Goal: Task Accomplishment & Management: Complete application form

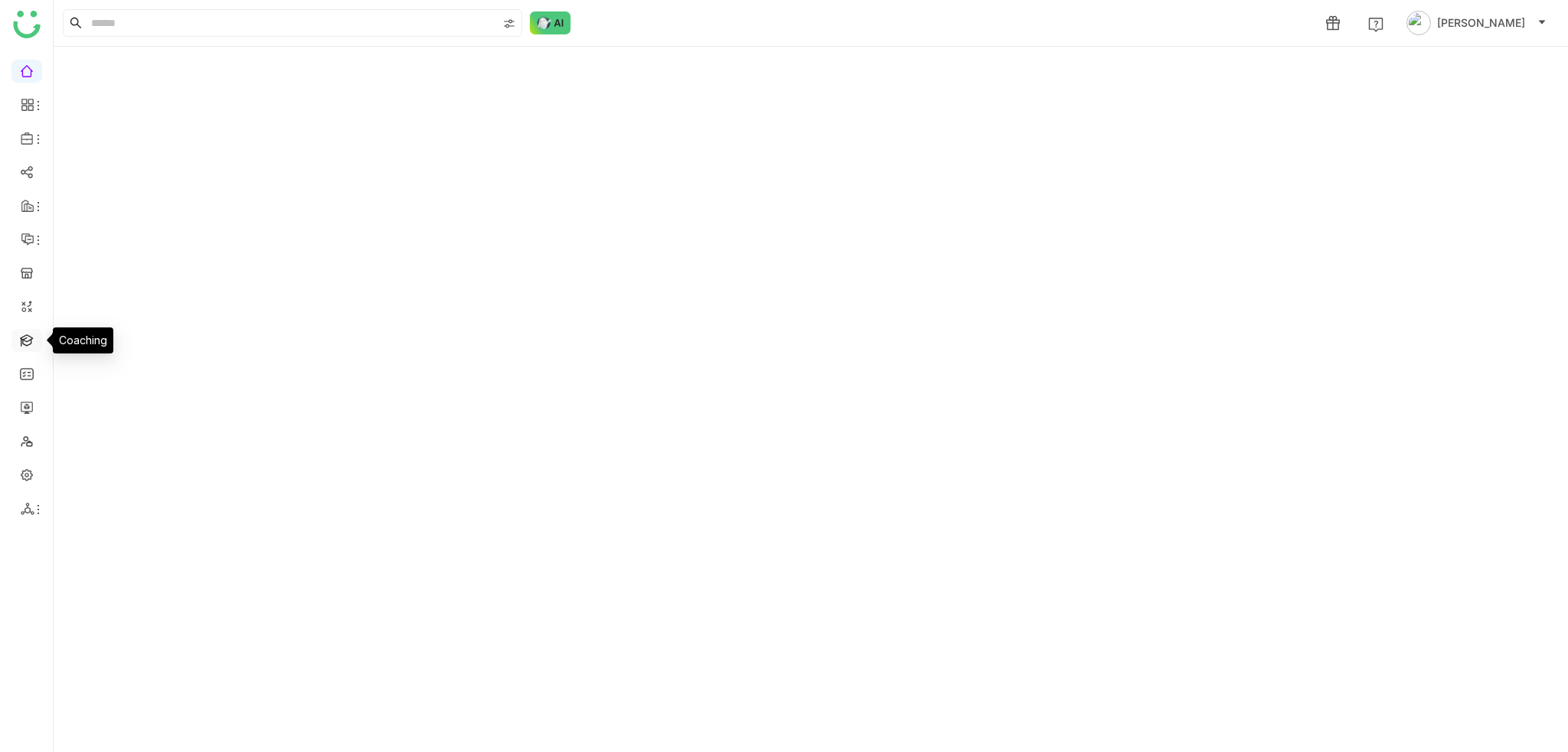
click at [30, 344] on link at bounding box center [27, 340] width 14 height 13
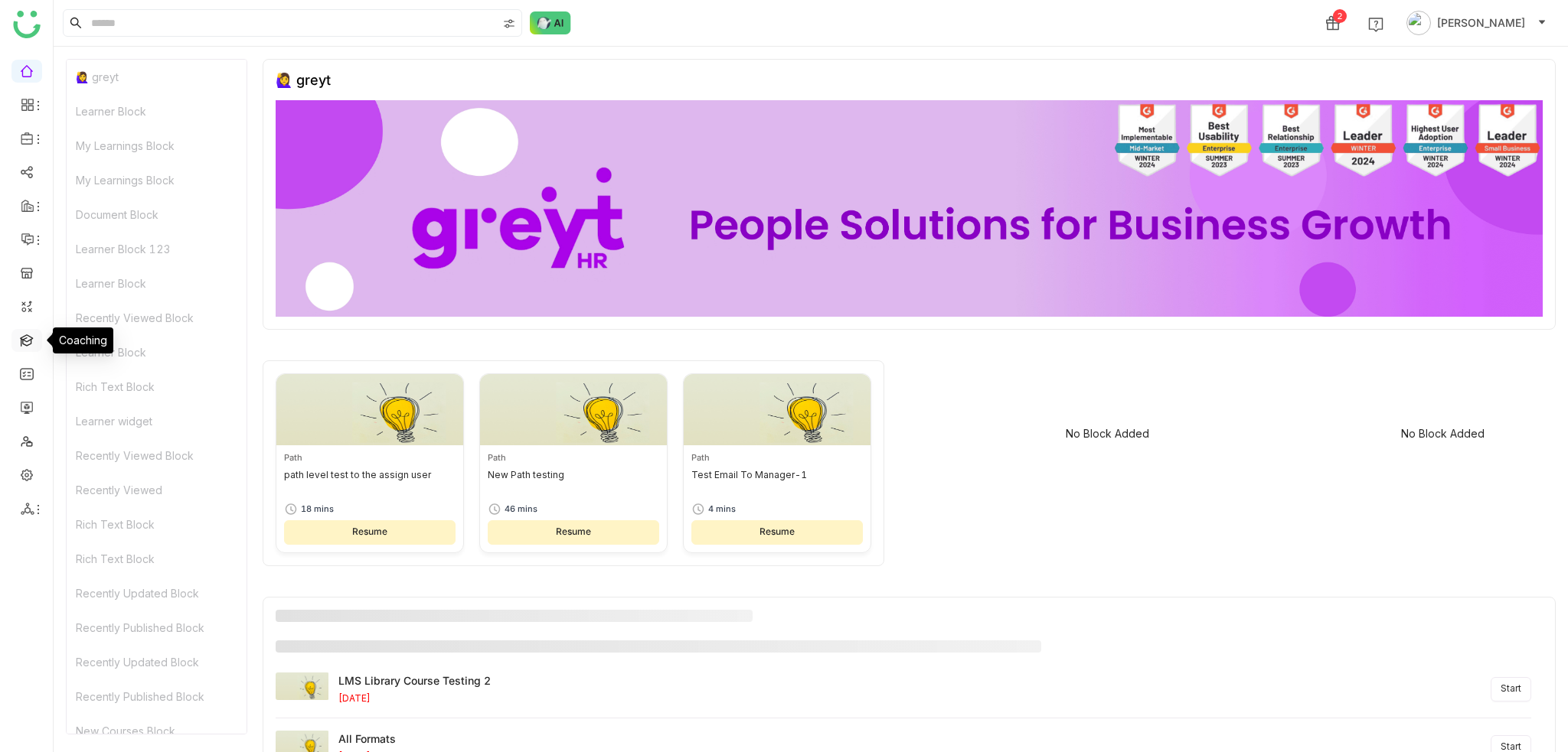
click at [30, 344] on link at bounding box center [27, 340] width 14 height 13
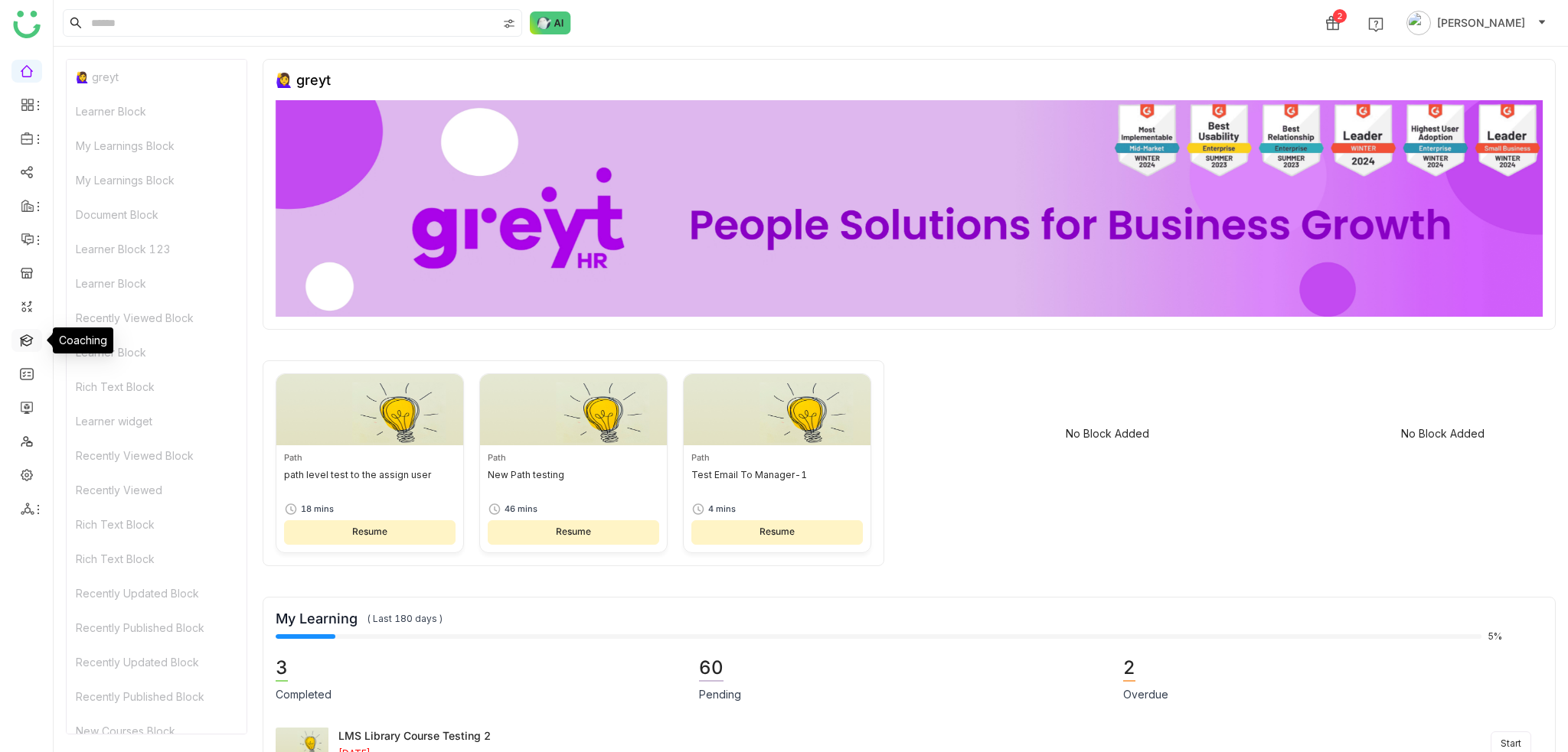
click at [30, 344] on link at bounding box center [27, 340] width 14 height 13
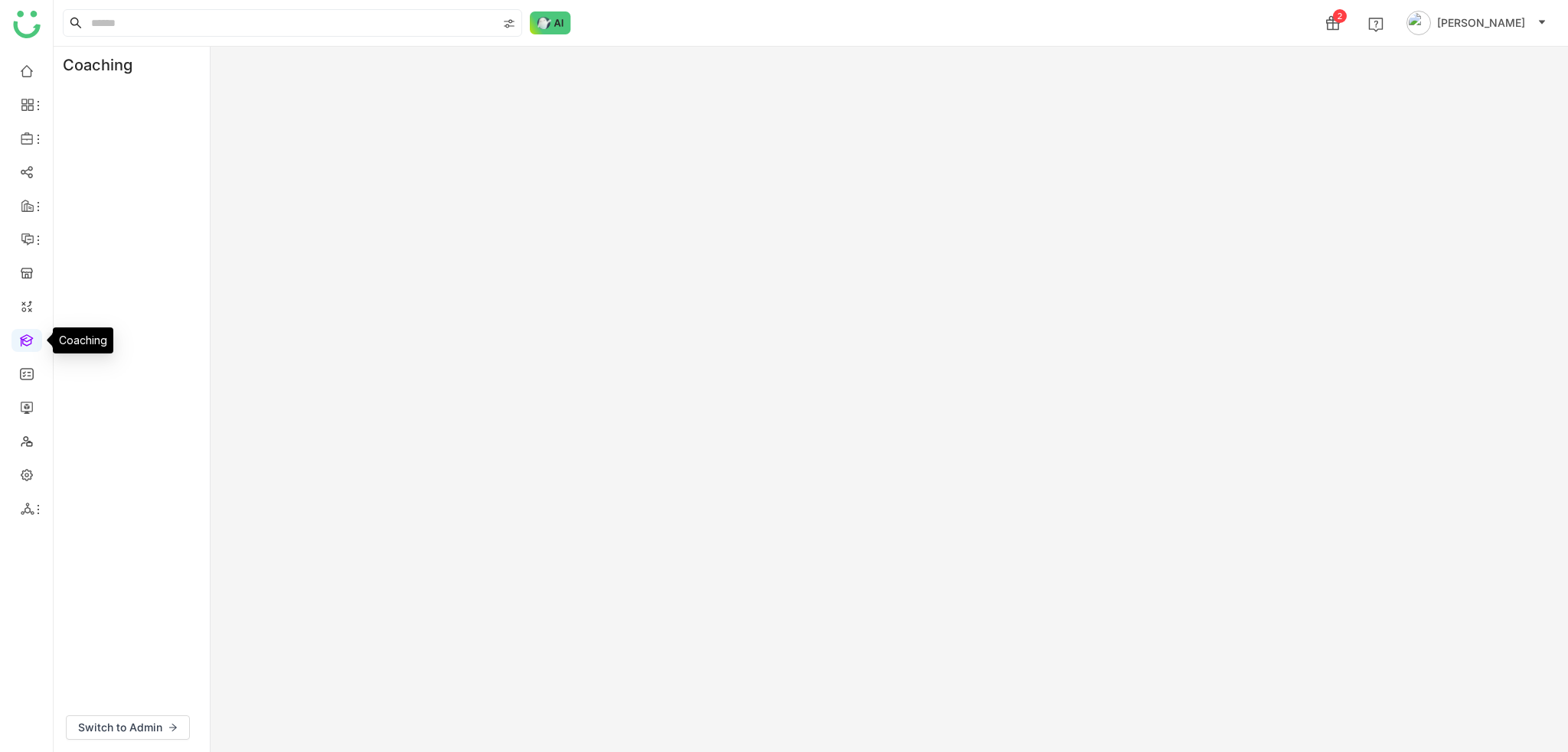
click at [20, 336] on link at bounding box center [27, 340] width 14 height 13
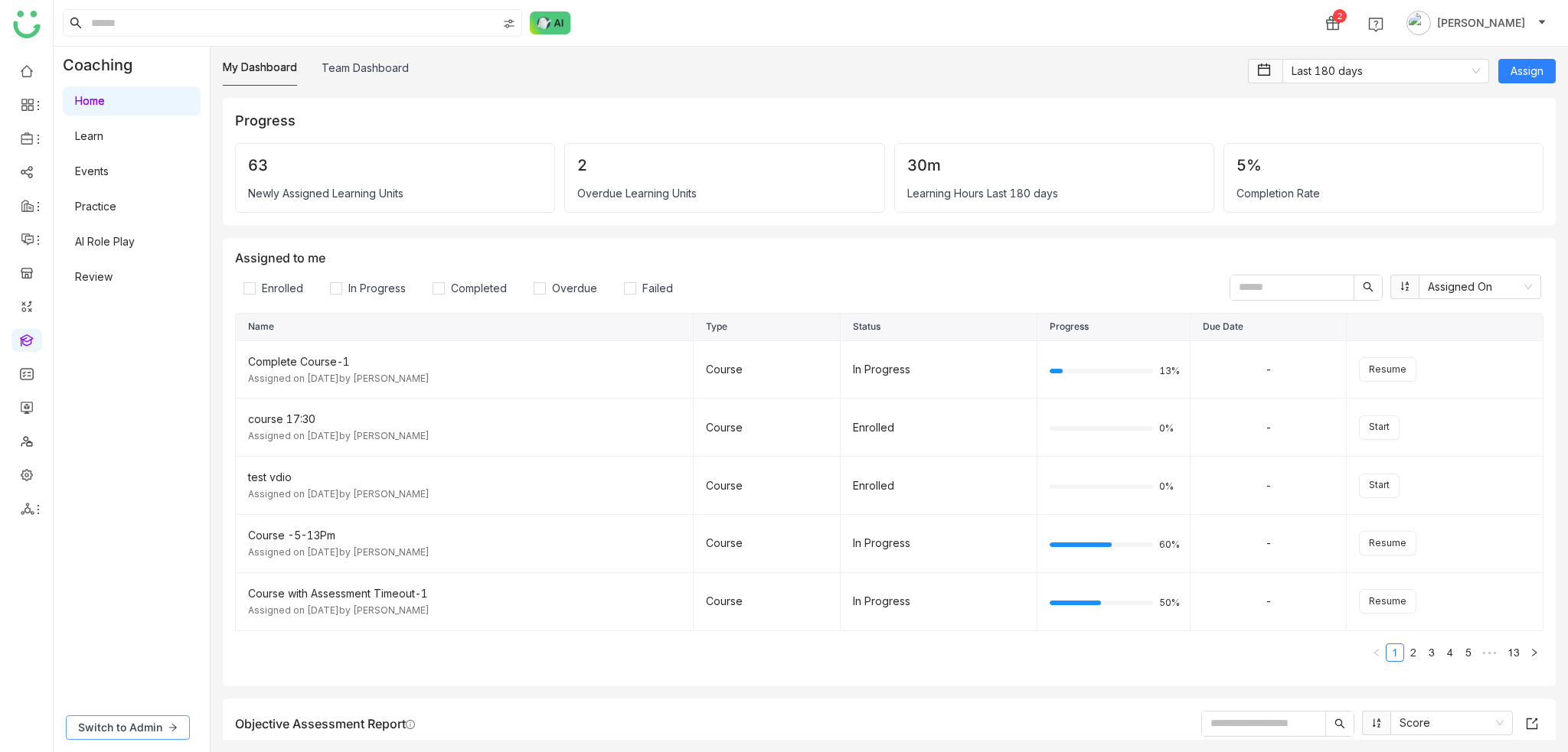
click at [183, 718] on button "Switch to Admin" at bounding box center [128, 727] width 124 height 25
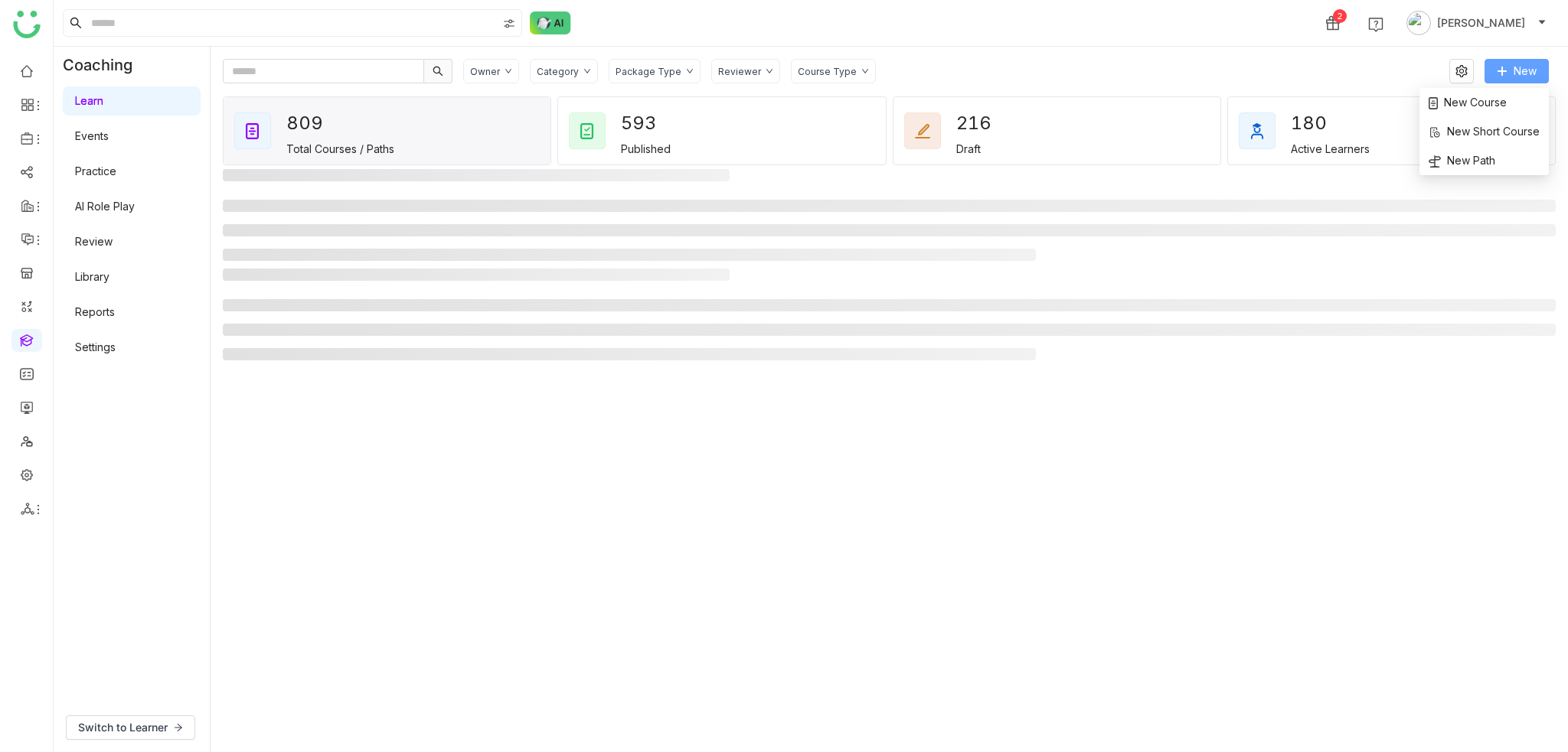
click at [1518, 69] on span "New" at bounding box center [1525, 71] width 23 height 17
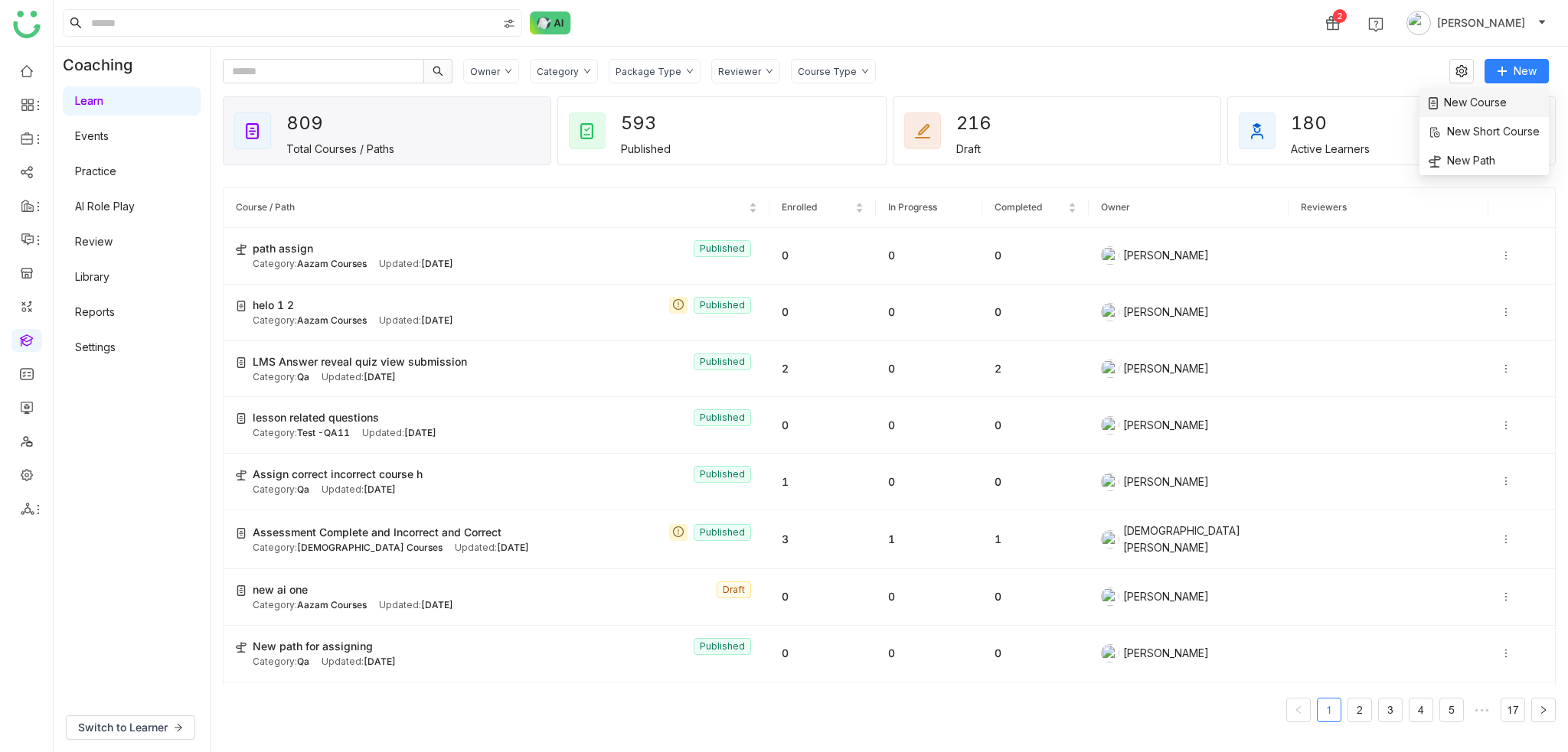
click at [1493, 107] on span "New Course" at bounding box center [1467, 102] width 78 height 17
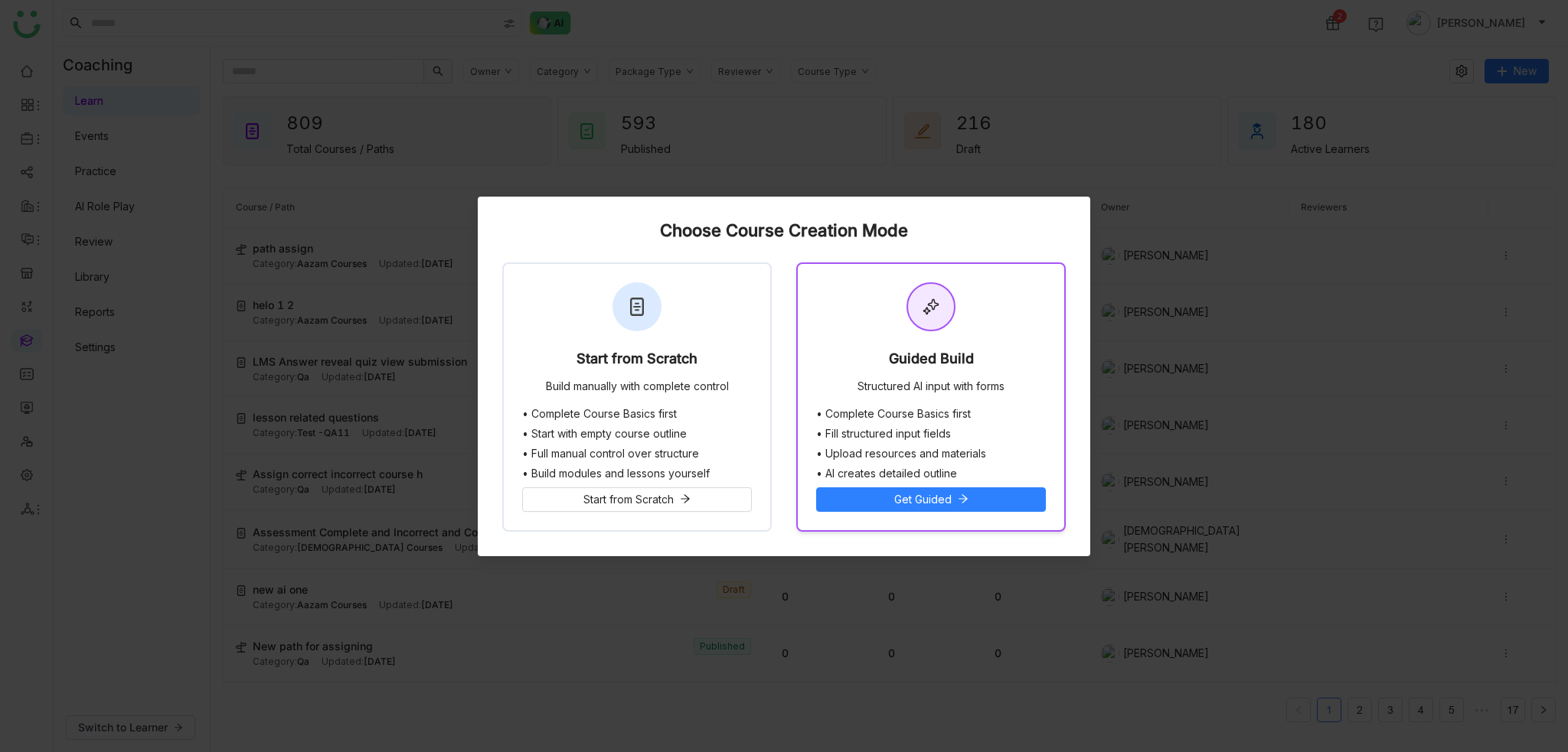
click at [1004, 352] on div "Guided Build Structured AI input with forms" at bounding box center [930, 336] width 266 height 144
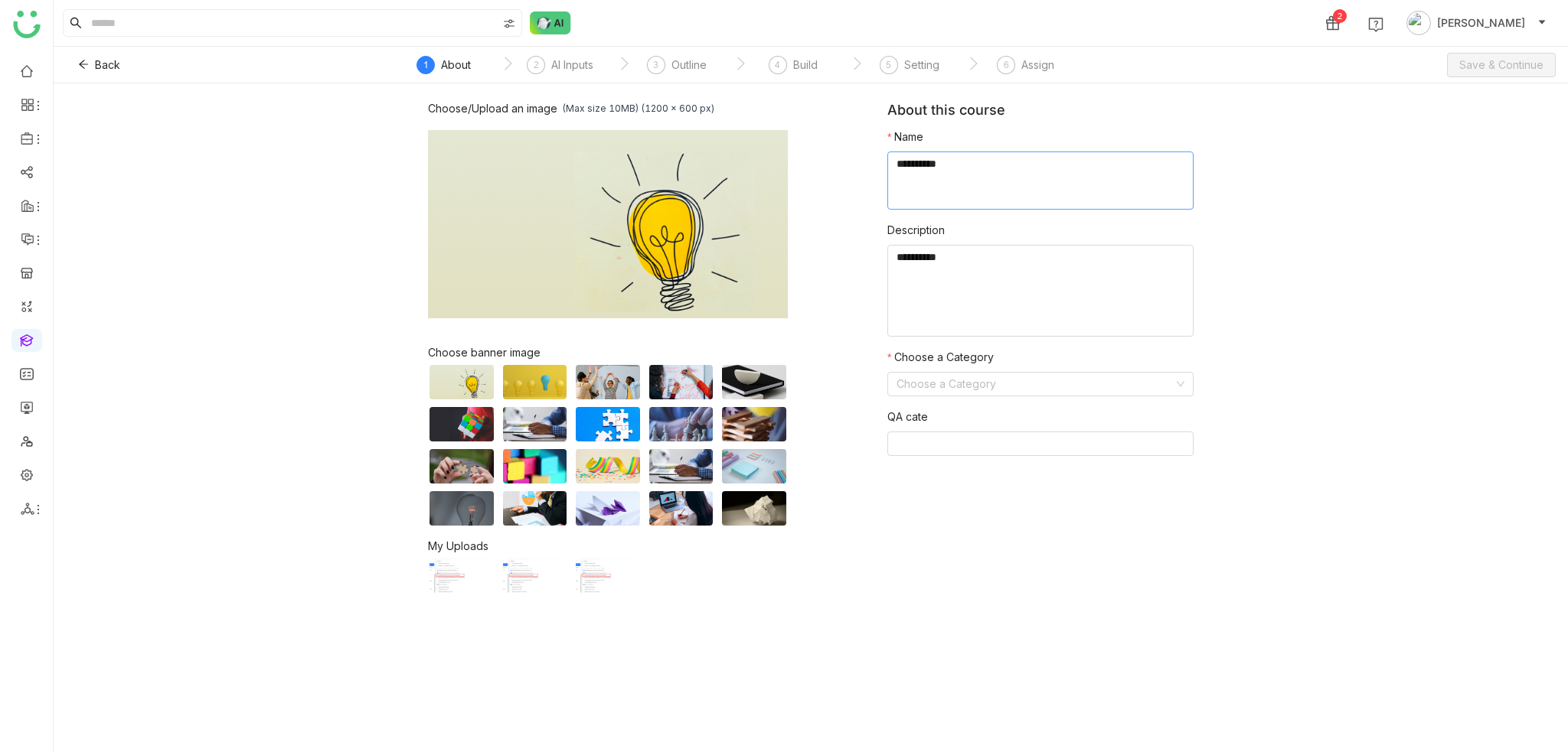
click at [1031, 165] on textarea at bounding box center [1040, 180] width 307 height 58
type textarea "**********"
click at [1026, 392] on input at bounding box center [1035, 384] width 277 height 23
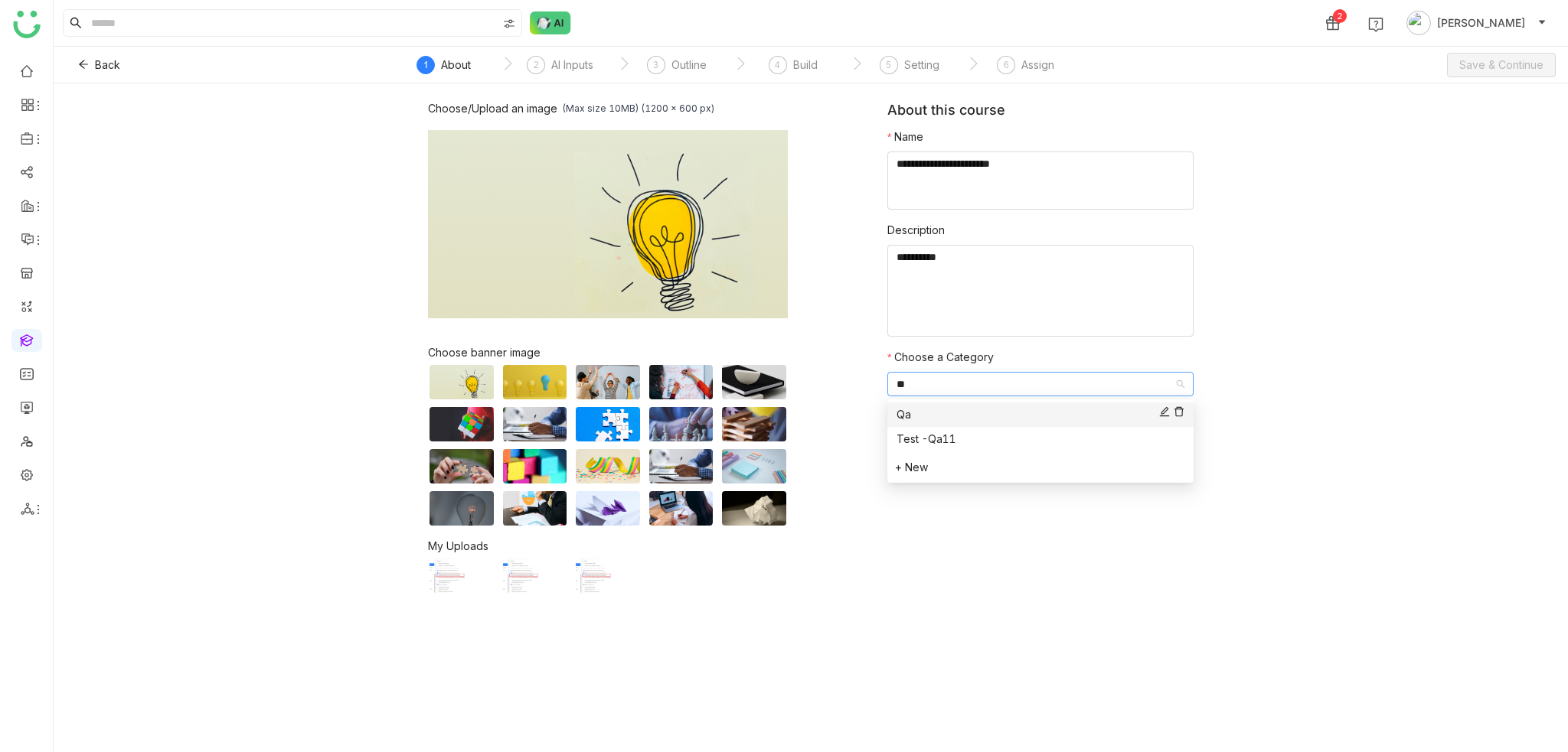
type input "**"
click at [988, 415] on div "Qa" at bounding box center [1040, 414] width 288 height 17
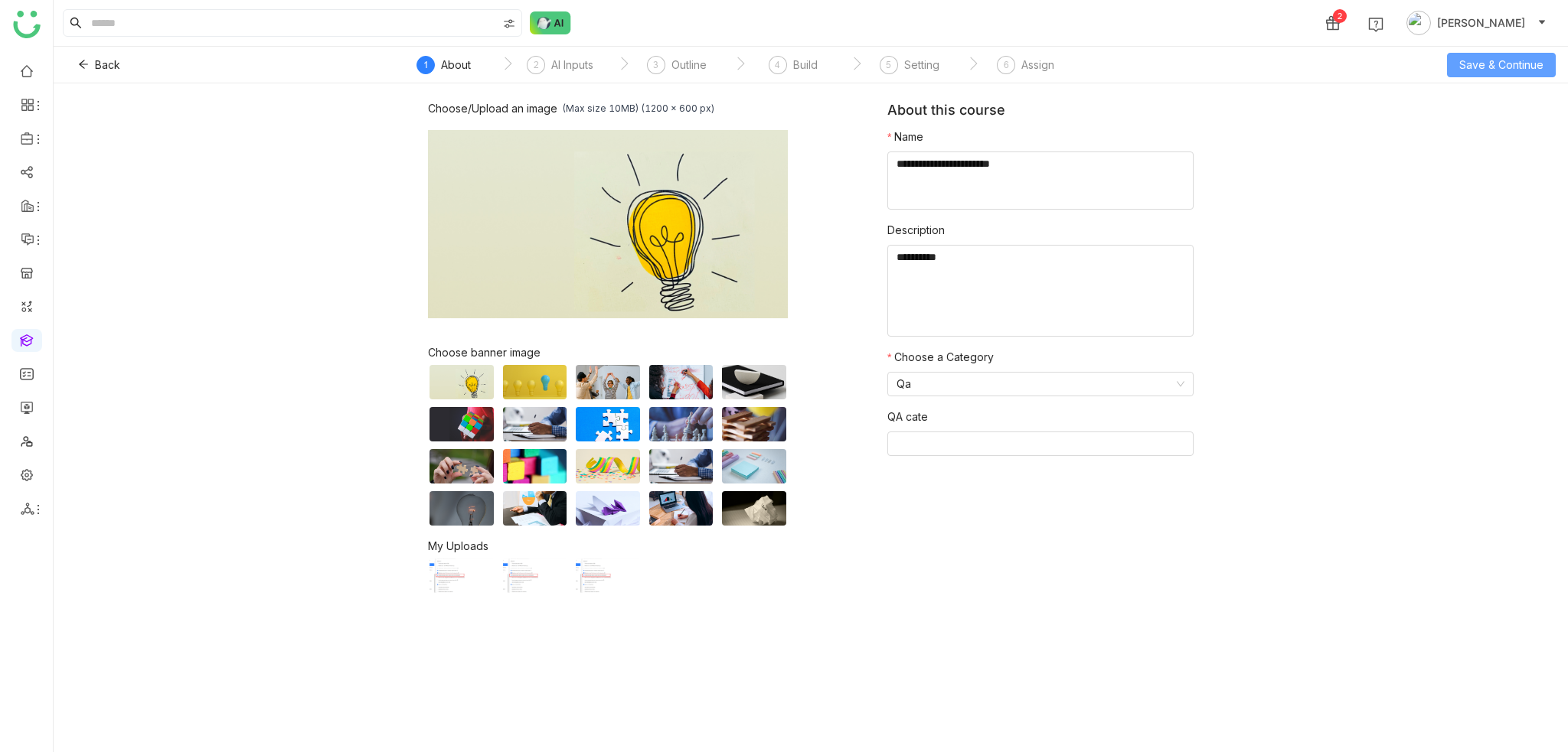
click at [1525, 59] on span "Save & Continue" at bounding box center [1501, 65] width 84 height 17
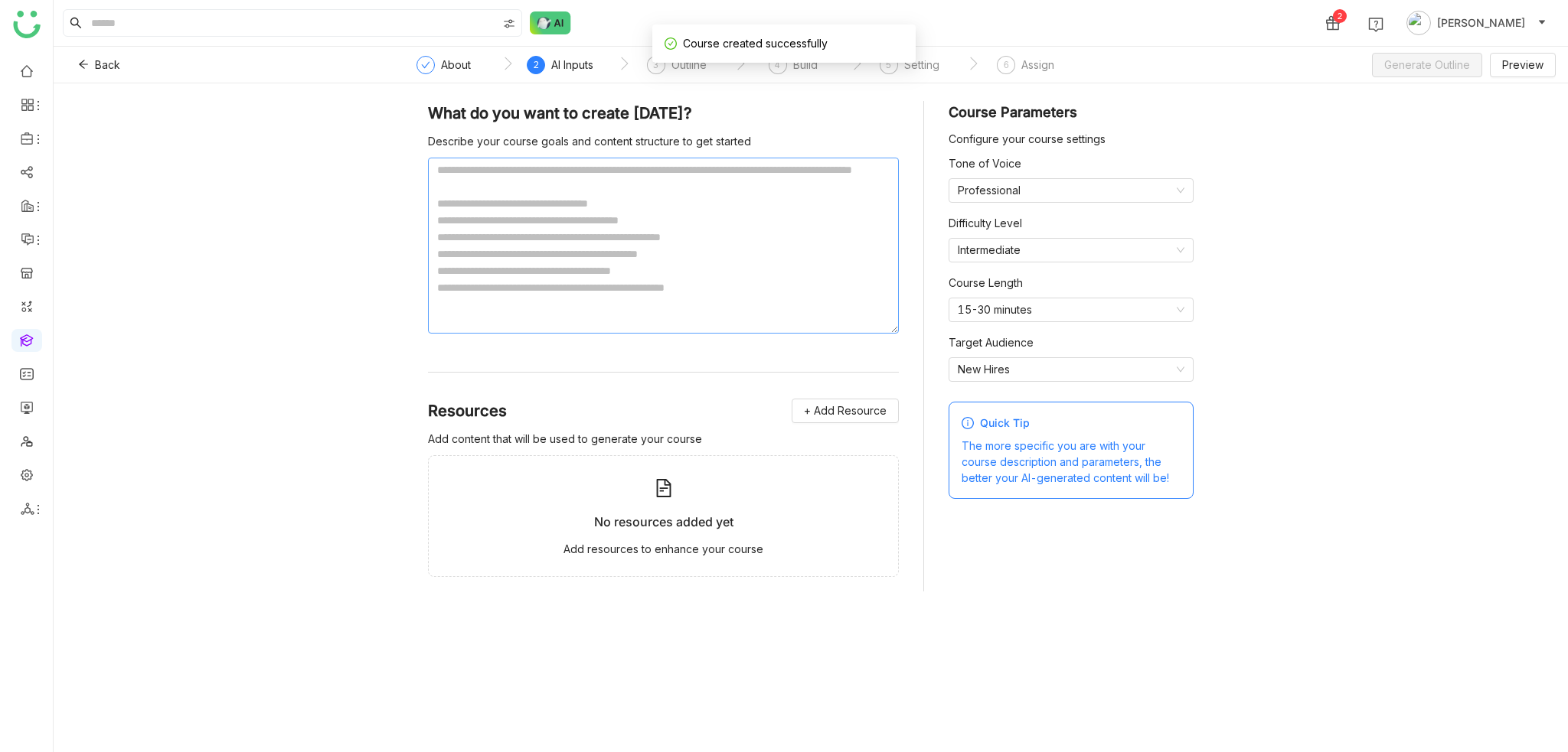
click at [646, 232] on textarea at bounding box center [663, 245] width 470 height 176
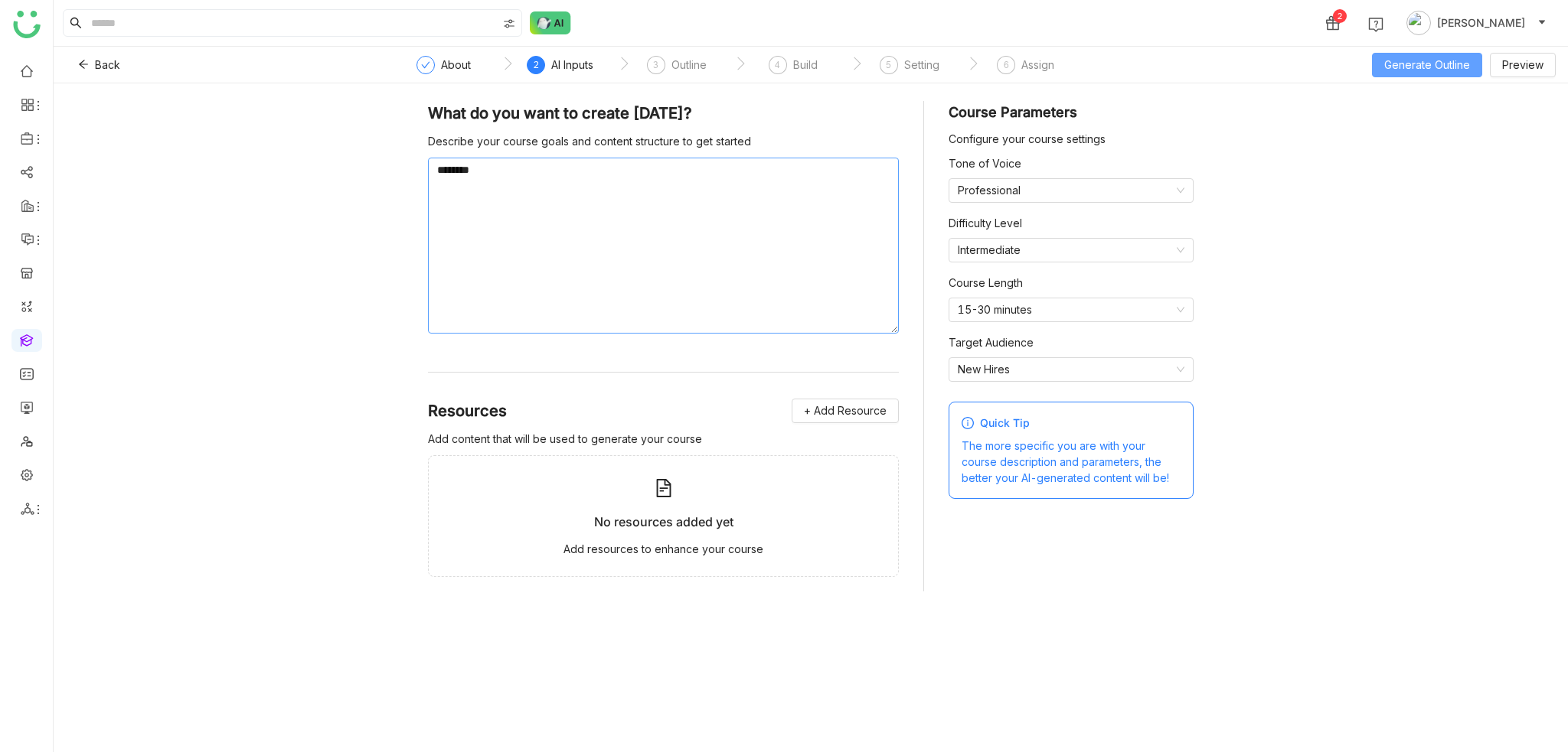
type textarea "********"
click at [1434, 69] on span "Generate Outline" at bounding box center [1426, 65] width 86 height 17
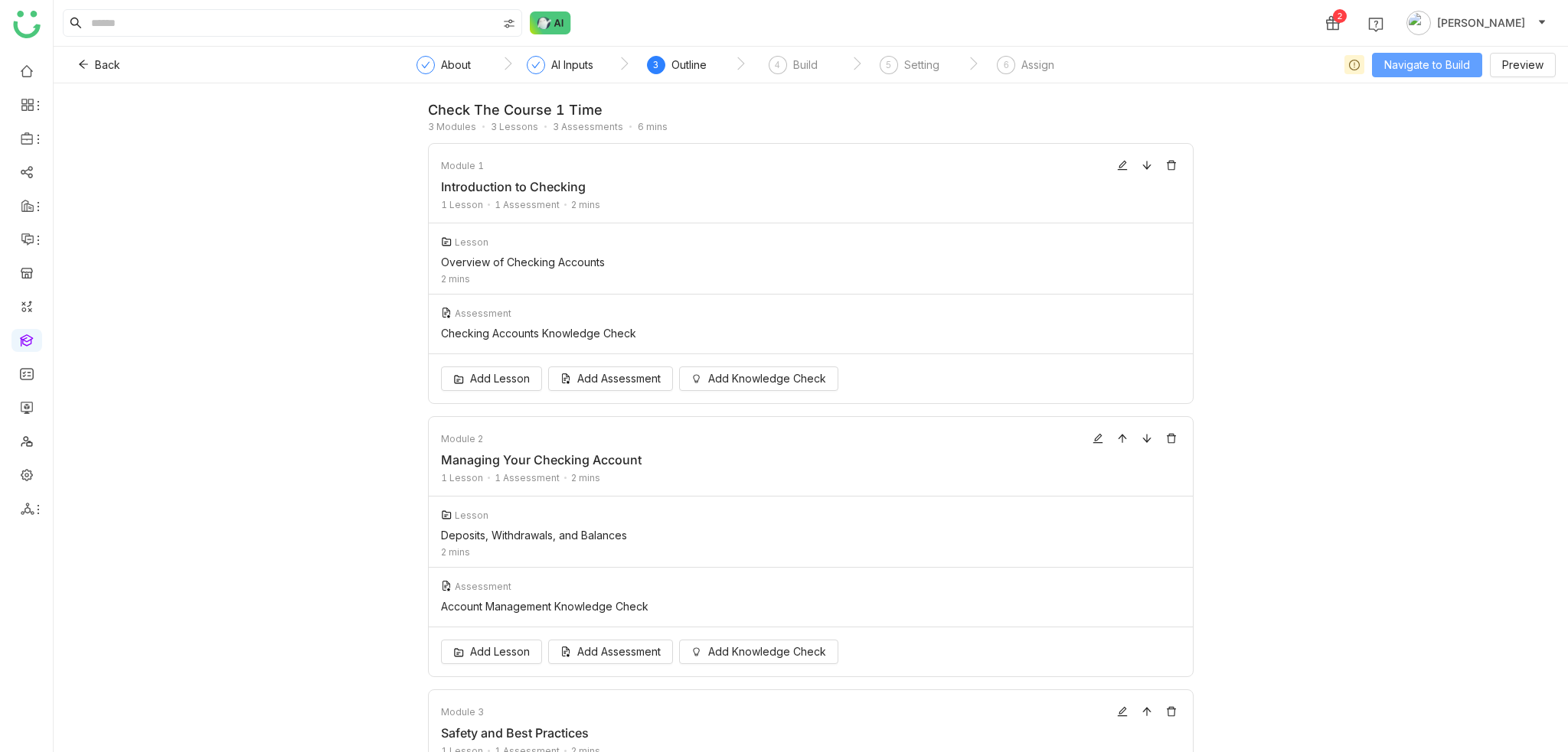
click at [1446, 66] on span "Navigate to Build" at bounding box center [1426, 65] width 86 height 17
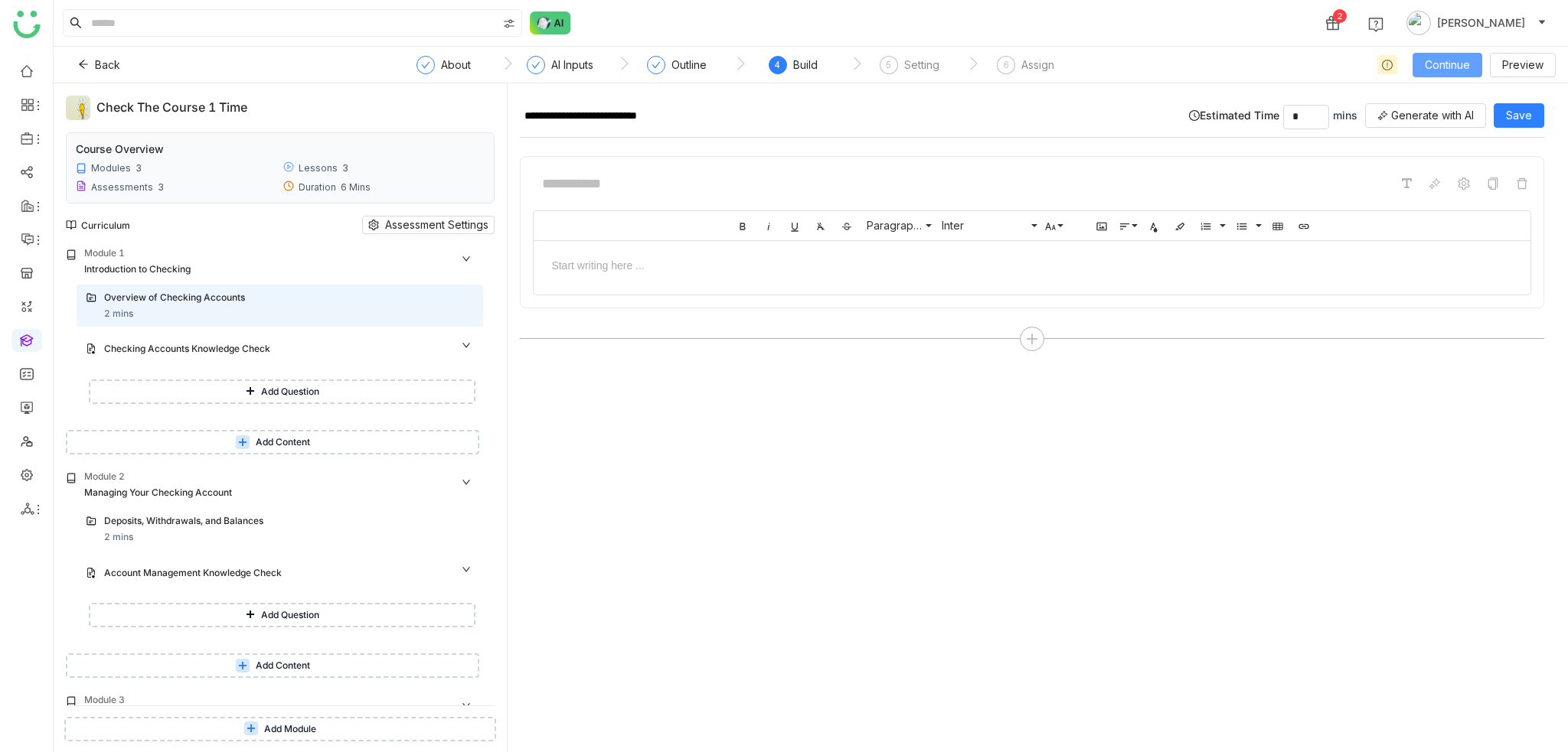
click at [1446, 66] on span "Continue" at bounding box center [1446, 65] width 45 height 17
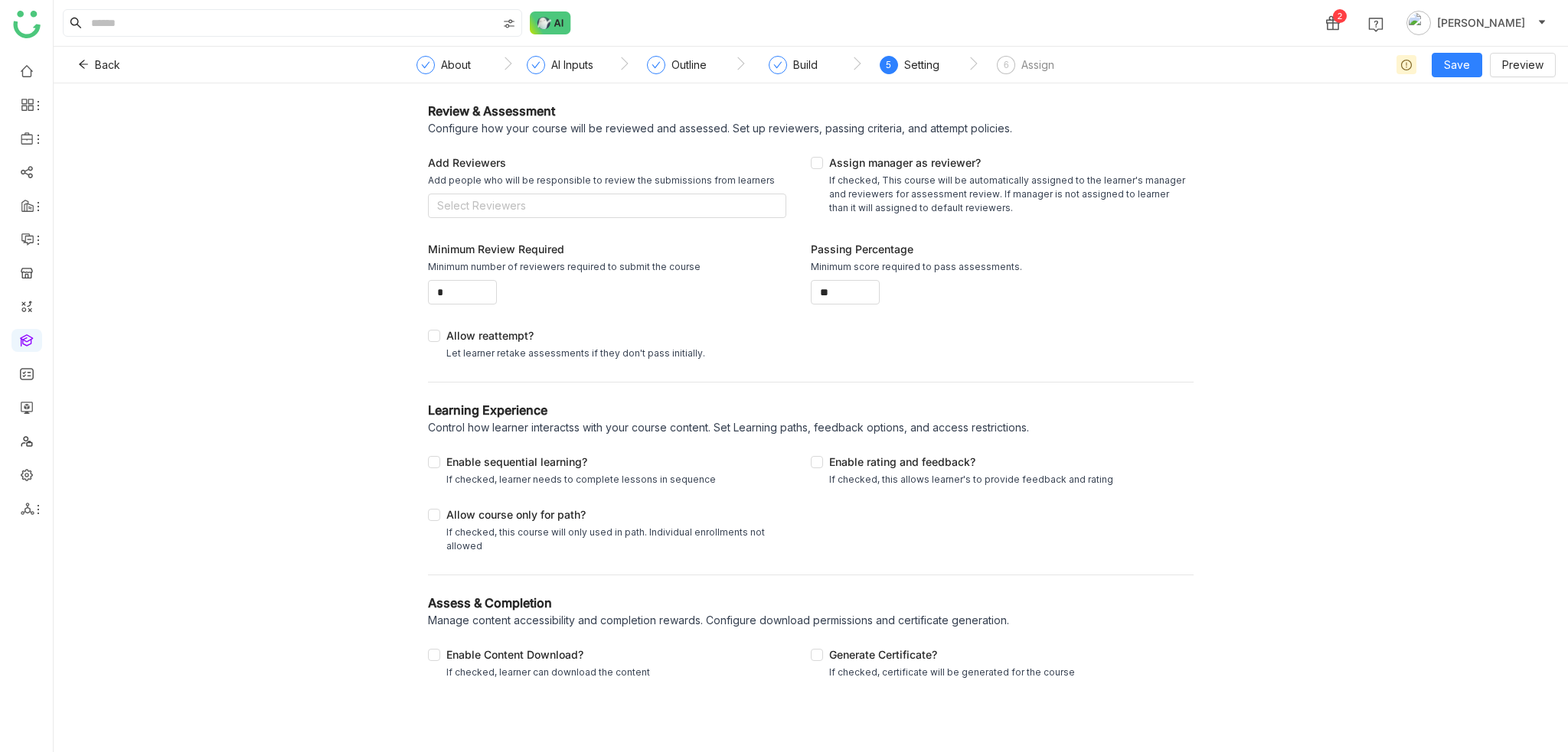
click at [1127, 135] on div "Configure how your course will be reviewed and assessed. Set up reviewers, pass…" at bounding box center [810, 128] width 765 height 16
click at [1015, 73] on div "6 Assign" at bounding box center [1025, 70] width 57 height 28
click at [1010, 70] on div "6" at bounding box center [1005, 65] width 18 height 18
click at [95, 58] on span "Back" at bounding box center [107, 65] width 25 height 17
